Goal: Task Accomplishment & Management: Manage account settings

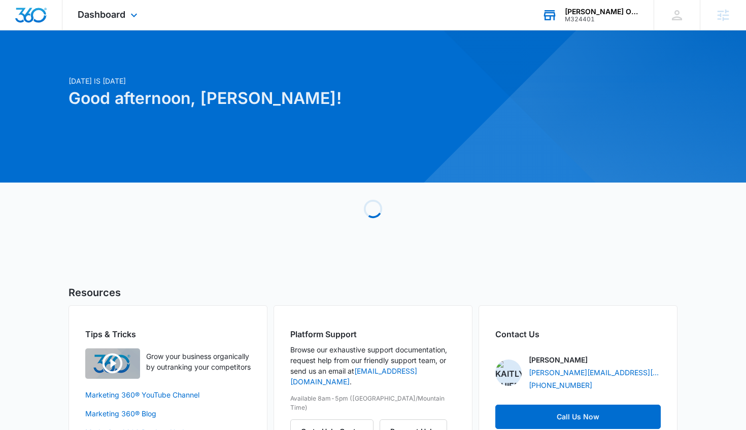
click at [584, 18] on div "M324401" at bounding box center [602, 19] width 74 height 7
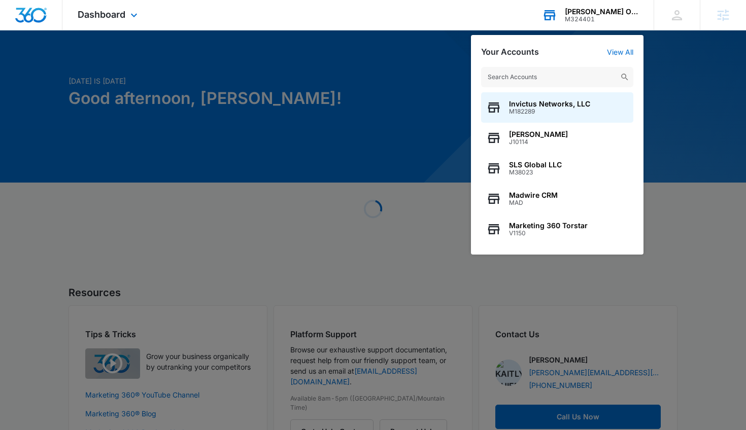
click at [549, 77] on input "text" at bounding box center [557, 77] width 152 height 20
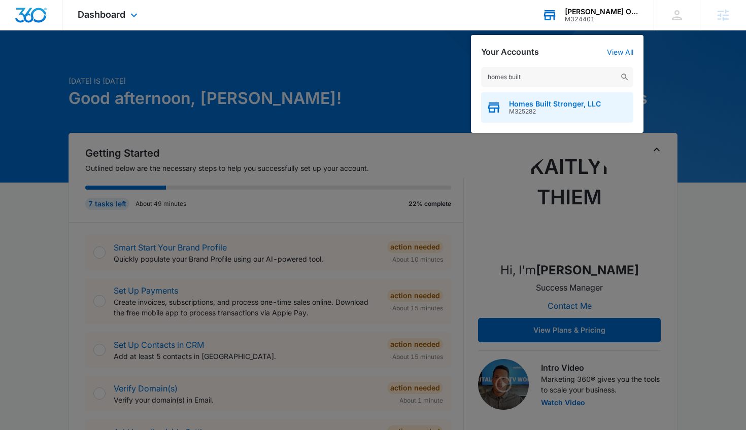
type input "homes built"
click at [541, 113] on span "M325282" at bounding box center [555, 111] width 92 height 7
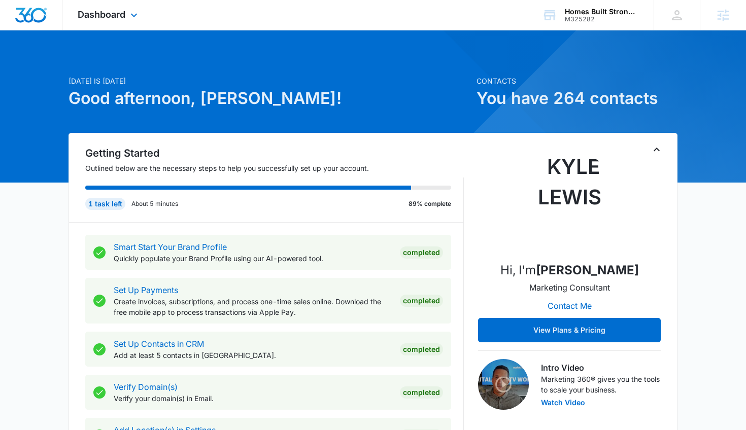
click at [94, 17] on span "Dashboard" at bounding box center [102, 14] width 48 height 11
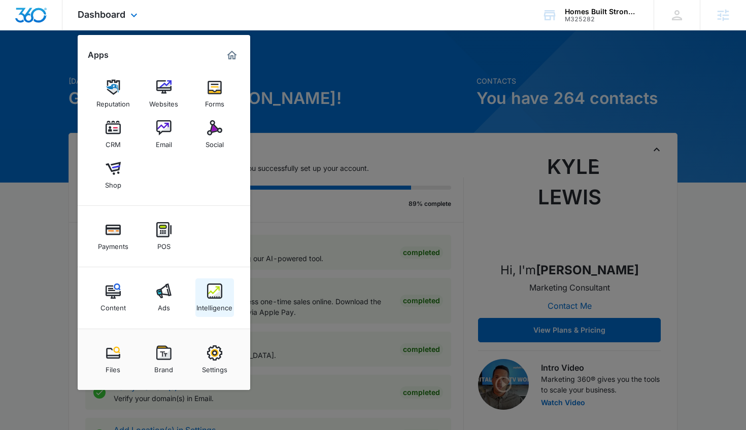
click at [226, 297] on link "Intelligence" at bounding box center [214, 298] width 39 height 39
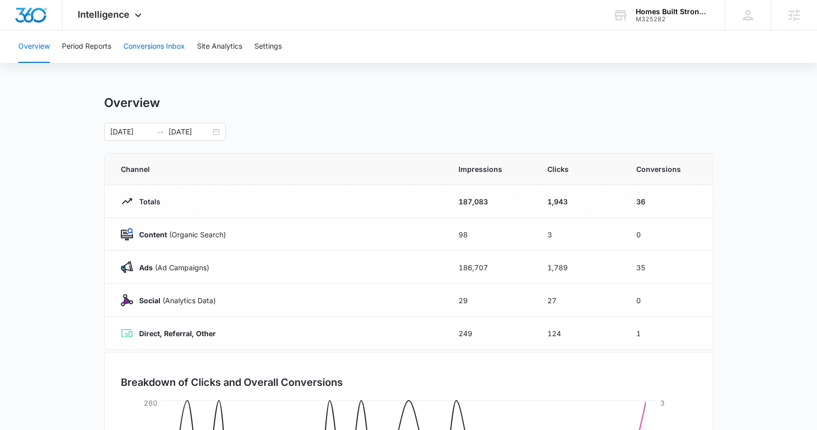
click at [153, 54] on button "Conversions Inbox" at bounding box center [153, 46] width 61 height 32
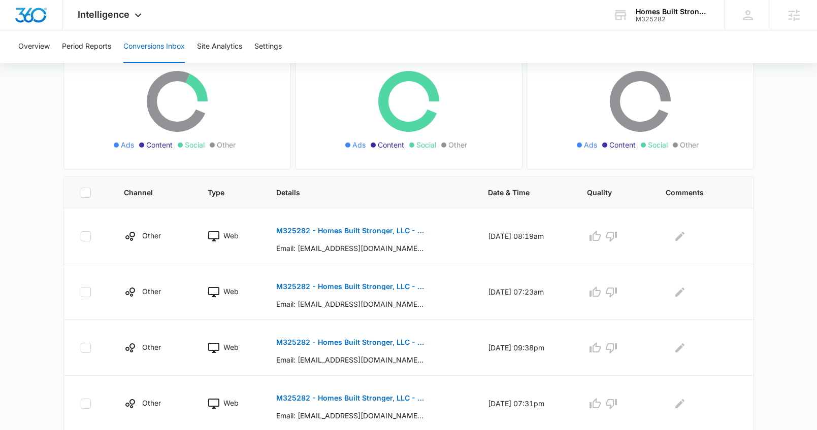
scroll to position [181, 0]
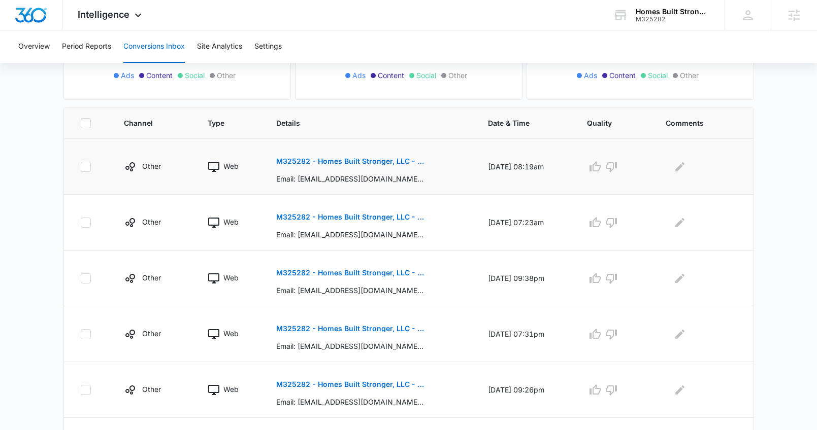
click at [385, 162] on p "M325282 - Homes Built Stronger, LLC - FB Lead Gen" at bounding box center [350, 161] width 148 height 7
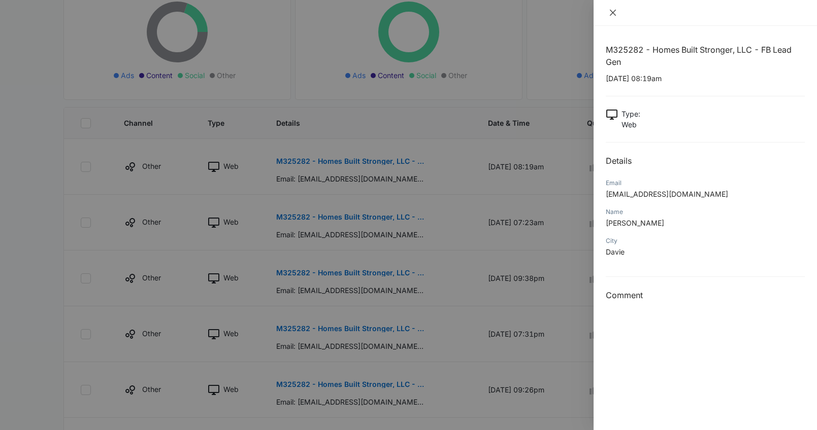
click at [608, 13] on button "Close" at bounding box center [613, 12] width 14 height 9
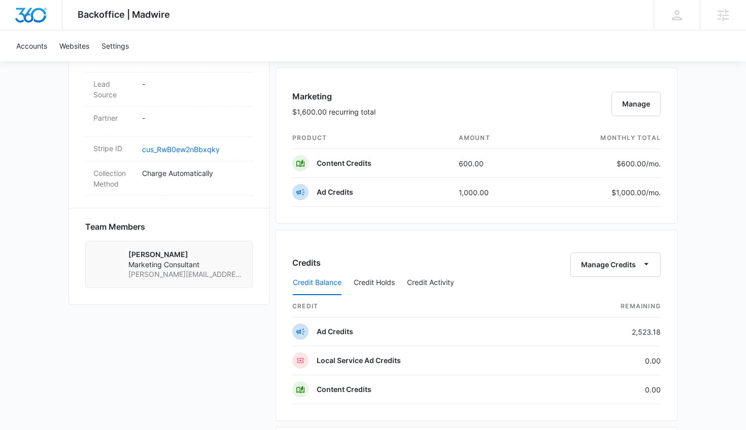
scroll to position [587, 0]
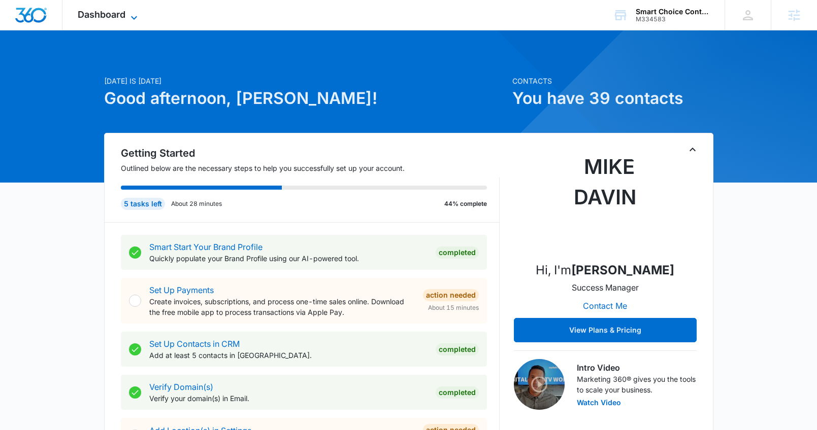
click at [103, 15] on span "Dashboard" at bounding box center [102, 14] width 48 height 11
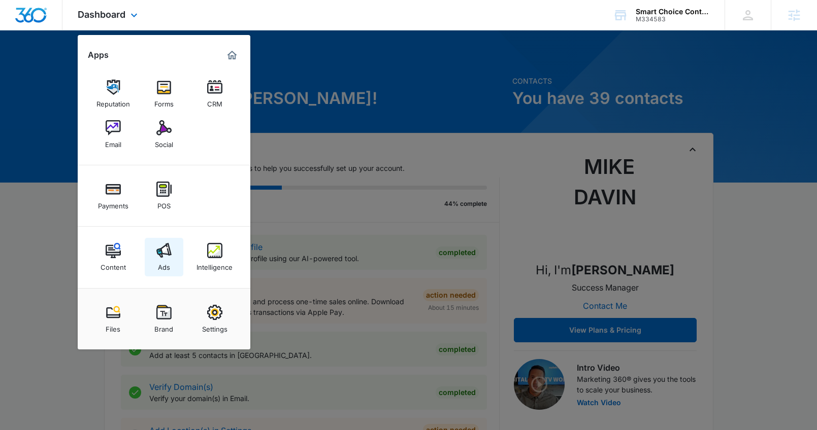
click at [169, 258] on img at bounding box center [163, 250] width 15 height 15
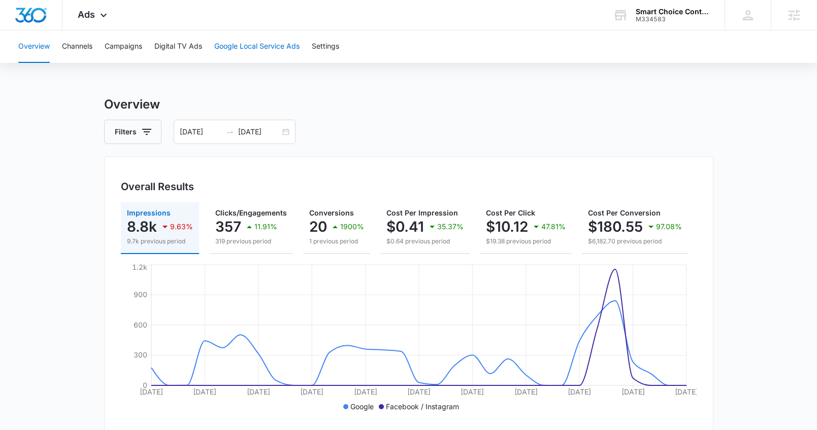
click at [237, 49] on button "Google Local Service Ads" at bounding box center [256, 46] width 85 height 32
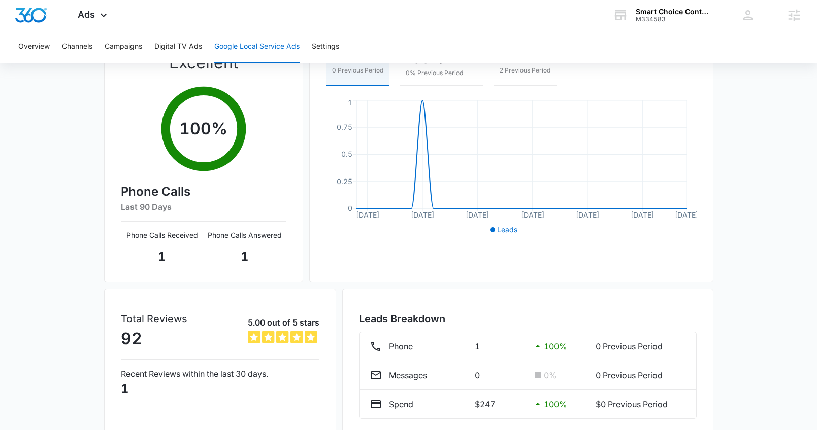
scroll to position [193, 0]
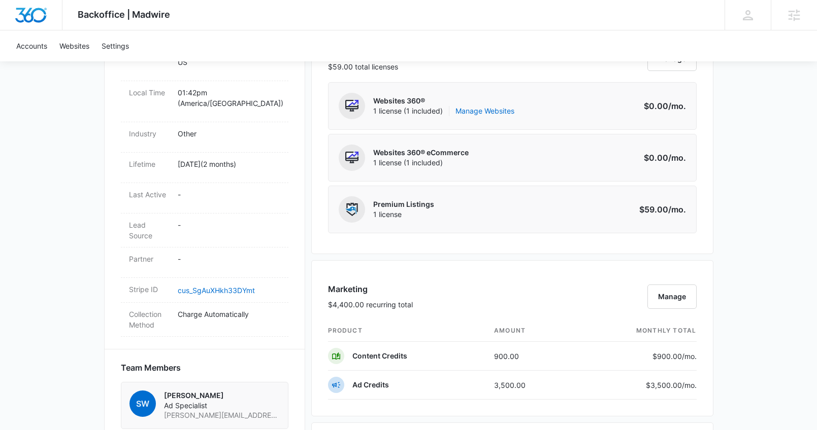
scroll to position [382, 0]
